Goal: Ask a question

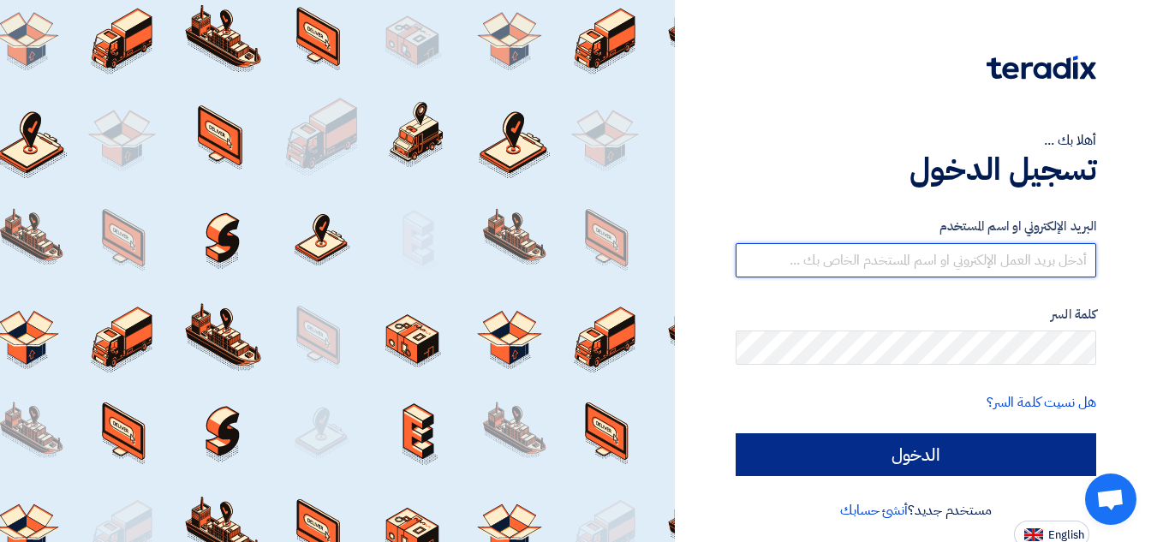
type input "[EMAIL_ADDRESS][DOMAIN_NAME]"
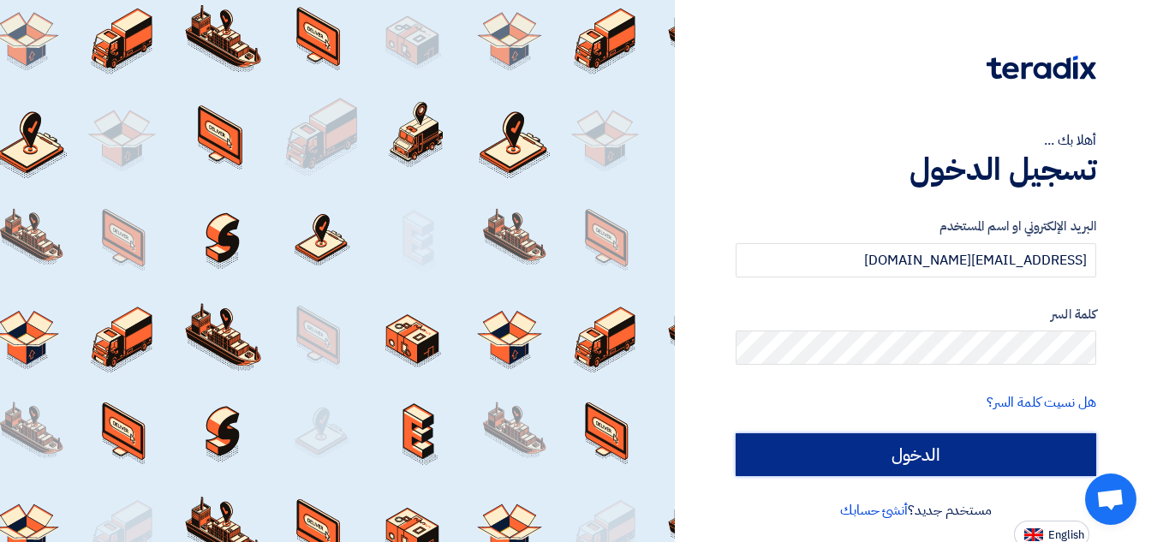
click at [799, 450] on input "الدخول" at bounding box center [916, 454] width 361 height 43
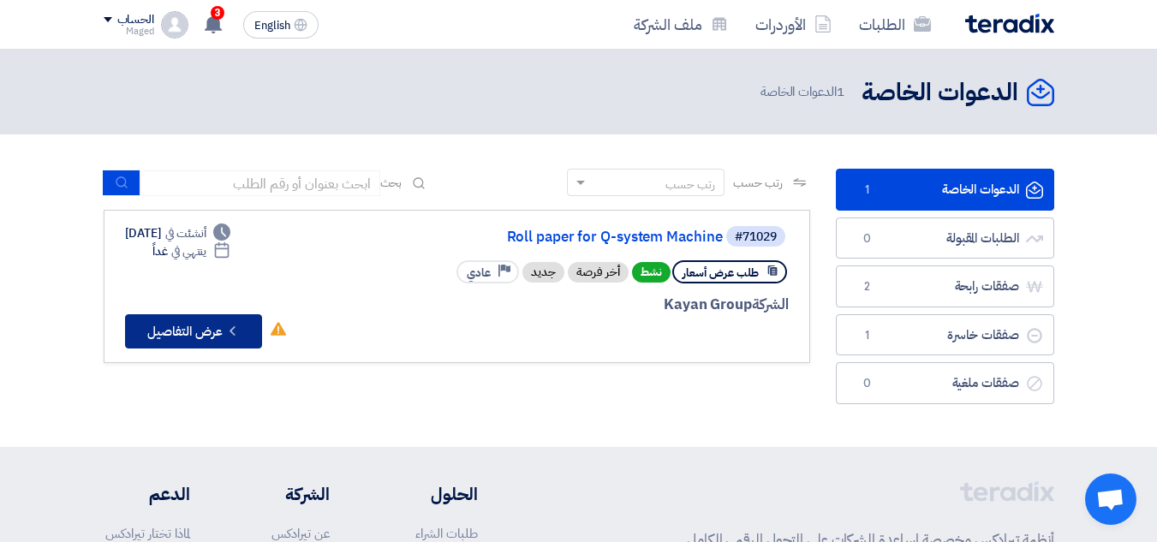
click at [228, 327] on icon "Check details" at bounding box center [232, 331] width 16 height 16
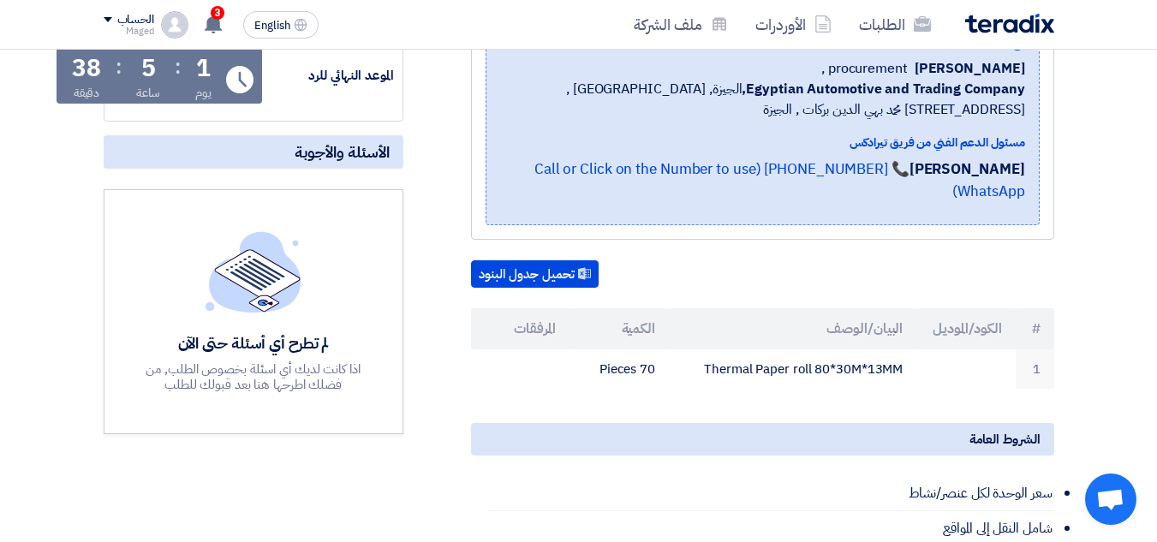
scroll to position [292, 0]
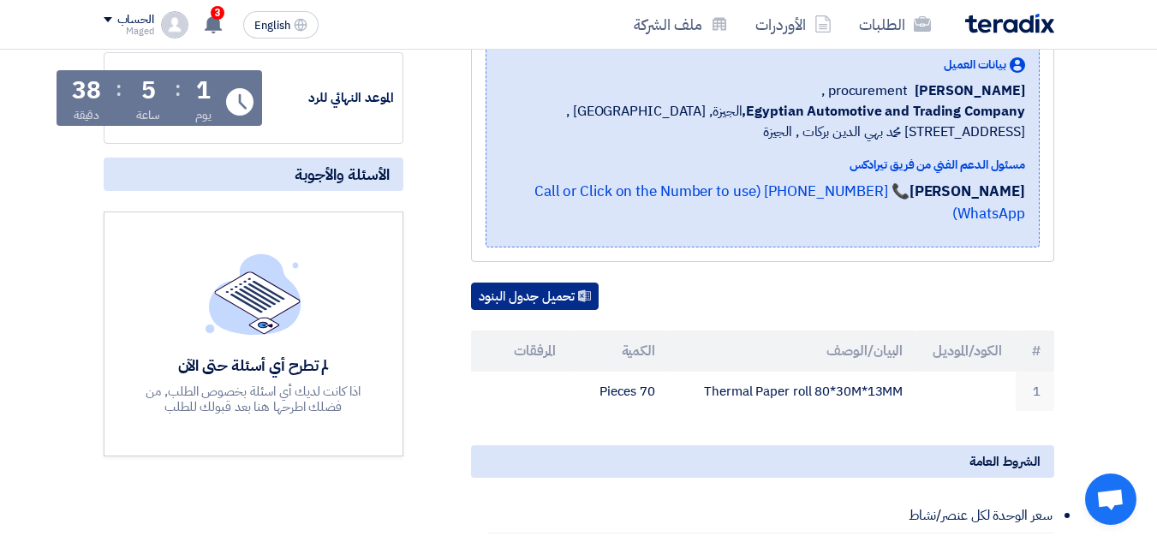
click at [530, 283] on button "تحميل جدول البنود" at bounding box center [535, 296] width 128 height 27
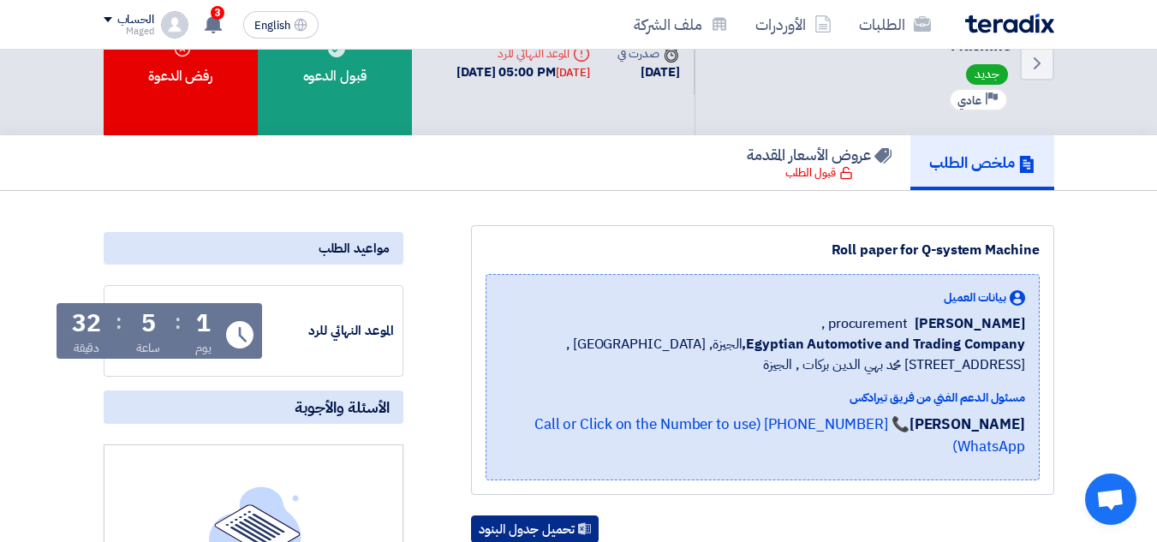
scroll to position [0, 0]
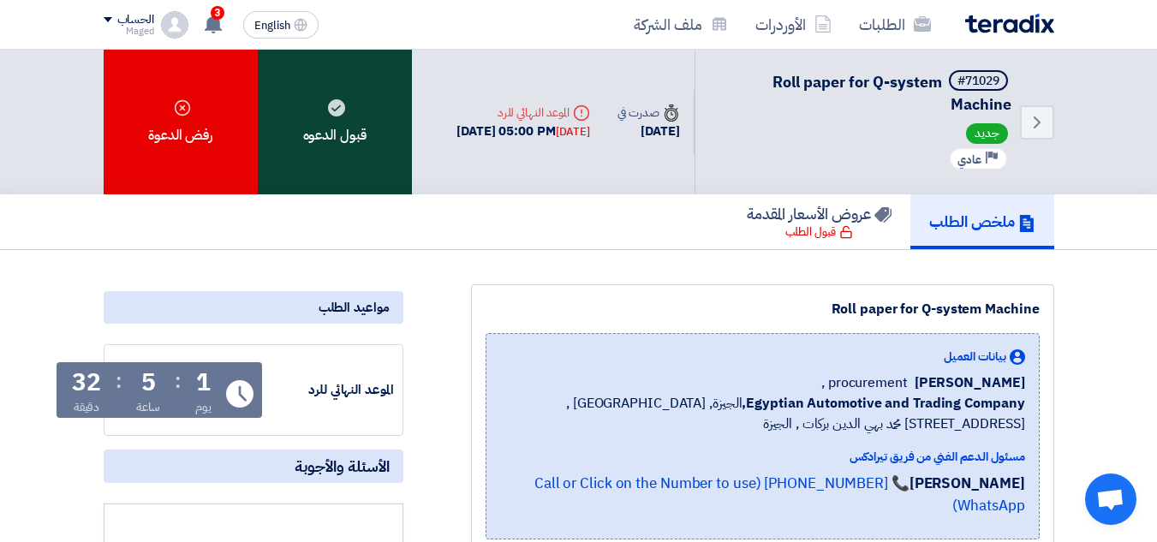
click at [344, 131] on div "قبول الدعوه" at bounding box center [335, 122] width 154 height 145
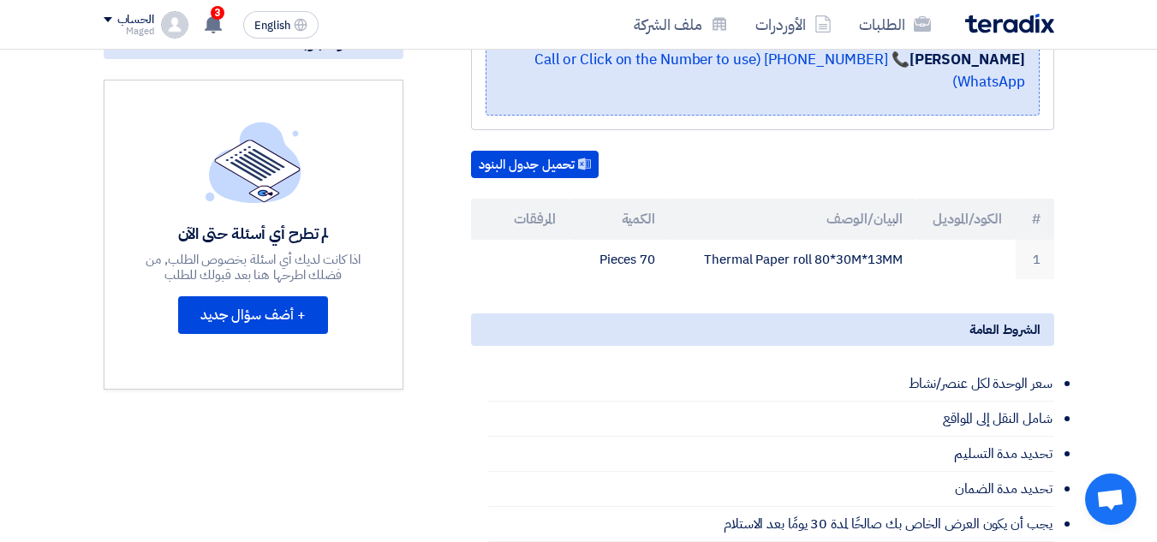
scroll to position [421, 0]
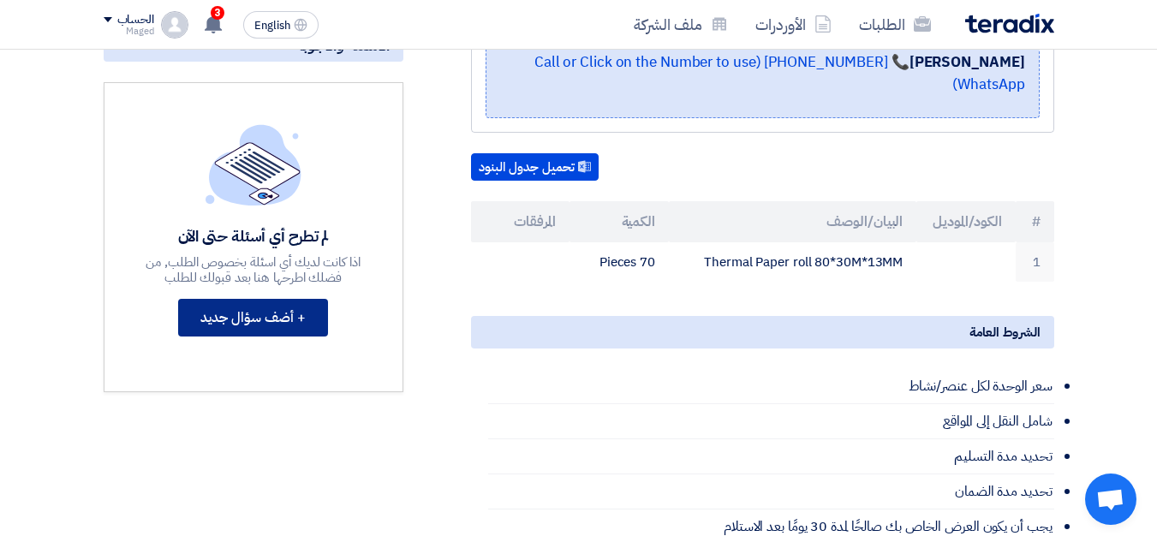
click at [255, 318] on button "+ أضف سؤال جديد" at bounding box center [253, 318] width 150 height 38
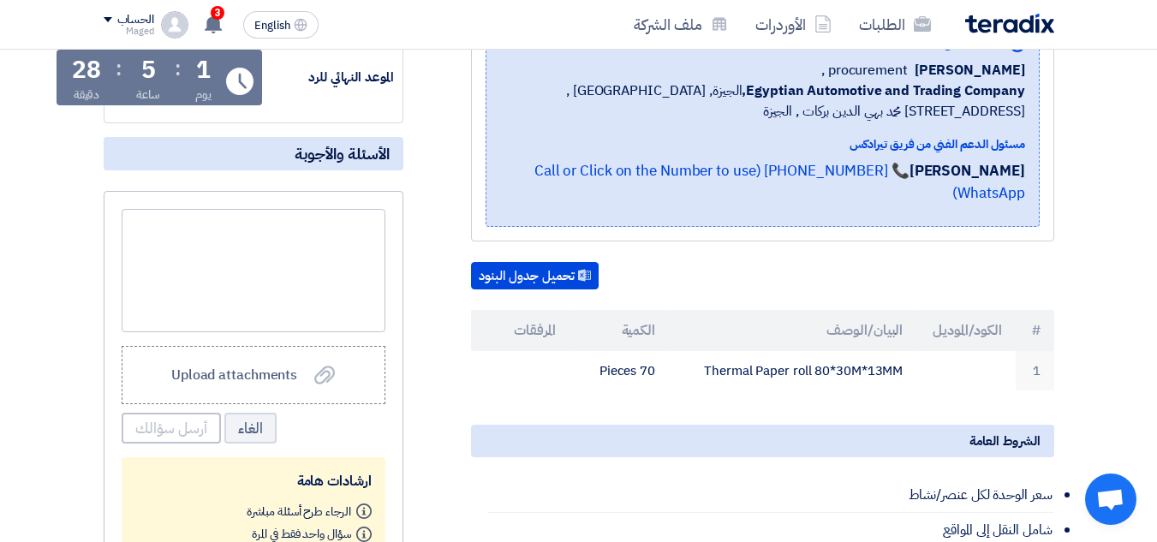
scroll to position [312, 0]
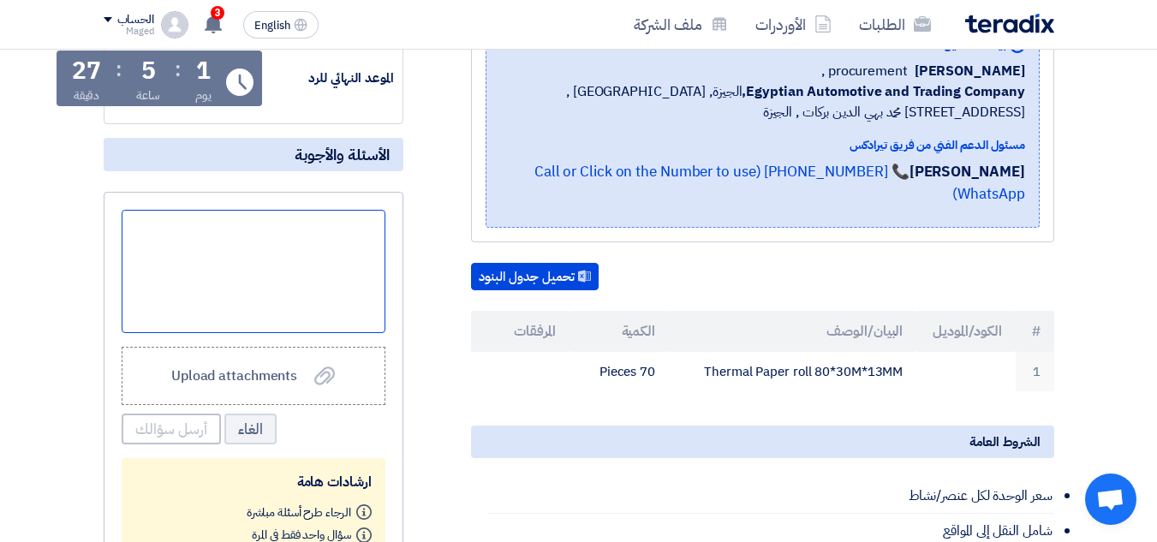
click at [360, 234] on div at bounding box center [254, 271] width 264 height 123
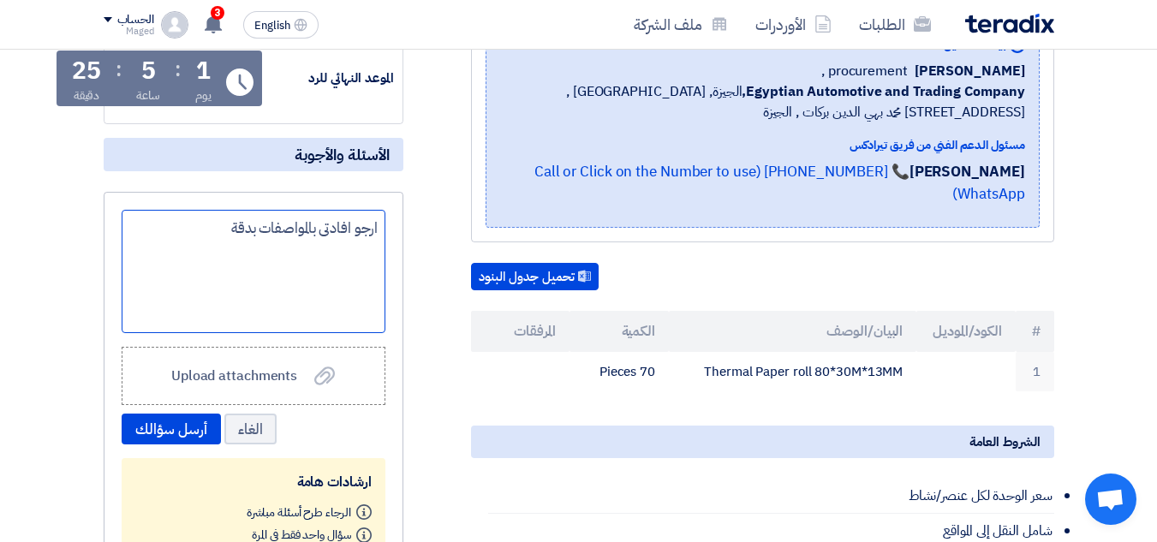
click at [368, 254] on div "ارجو افادتى بالمواصفات بدقة" at bounding box center [254, 271] width 264 height 123
click at [201, 236] on div "ارجو افادتى بالمواصفات بدقة" at bounding box center [254, 271] width 264 height 123
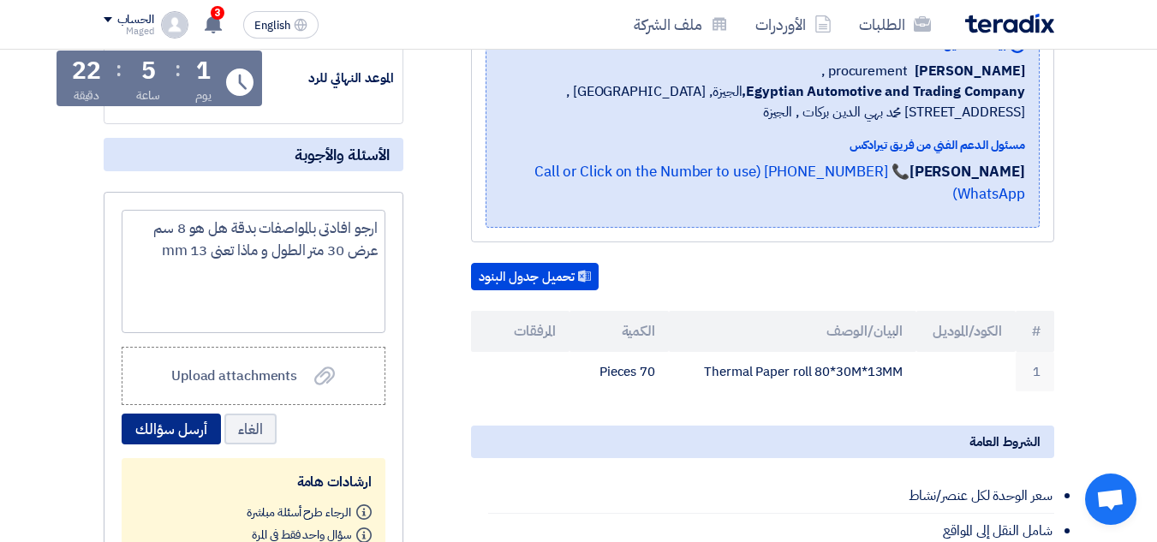
click at [135, 424] on button "أرسل سؤالك" at bounding box center [171, 429] width 99 height 31
